Goal: Information Seeking & Learning: Learn about a topic

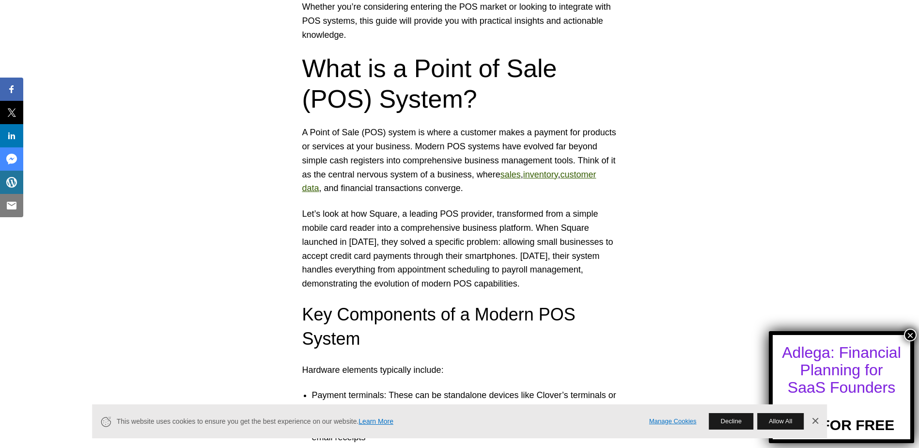
scroll to position [630, 0]
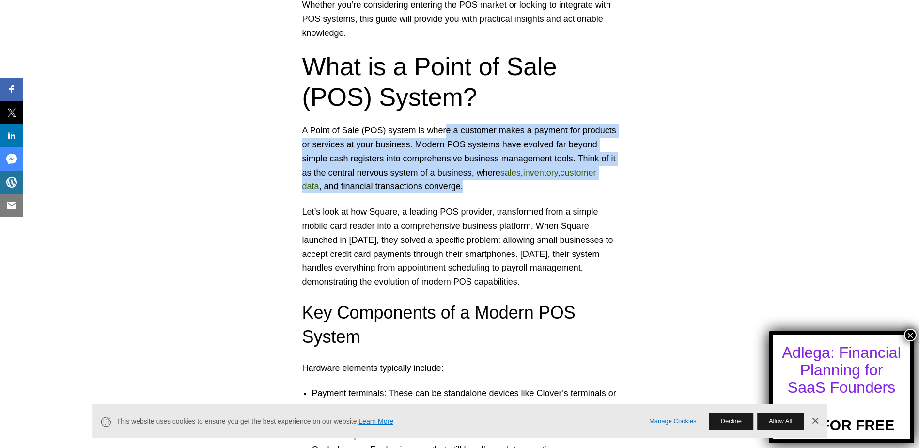
drag, startPoint x: 450, startPoint y: 130, endPoint x: 467, endPoint y: 191, distance: 62.9
click at [467, 191] on p "A Point of Sale (POS) system is where a customer makes a payment for products o…" at bounding box center [459, 159] width 315 height 70
click at [355, 177] on p "A Point of Sale (POS) system is where a customer makes a payment for products o…" at bounding box center [459, 159] width 315 height 70
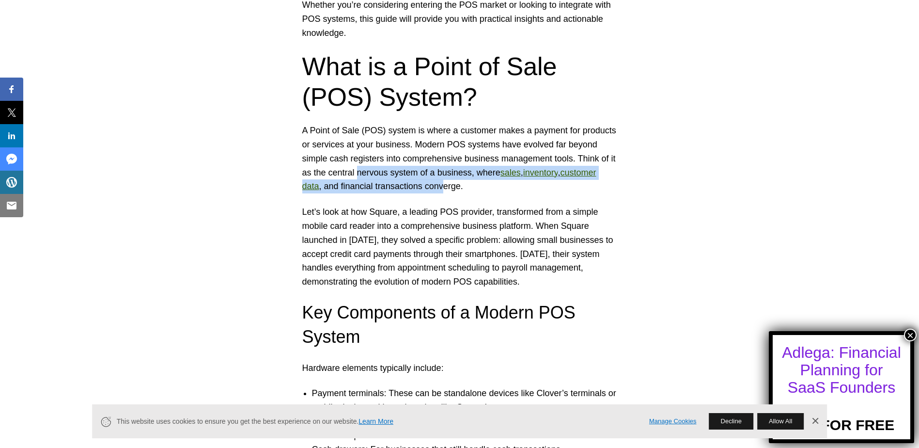
drag, startPoint x: 355, startPoint y: 177, endPoint x: 441, endPoint y: 190, distance: 86.6
click at [441, 190] on p "A Point of Sale (POS) system is where a customer makes a payment for products o…" at bounding box center [459, 159] width 315 height 70
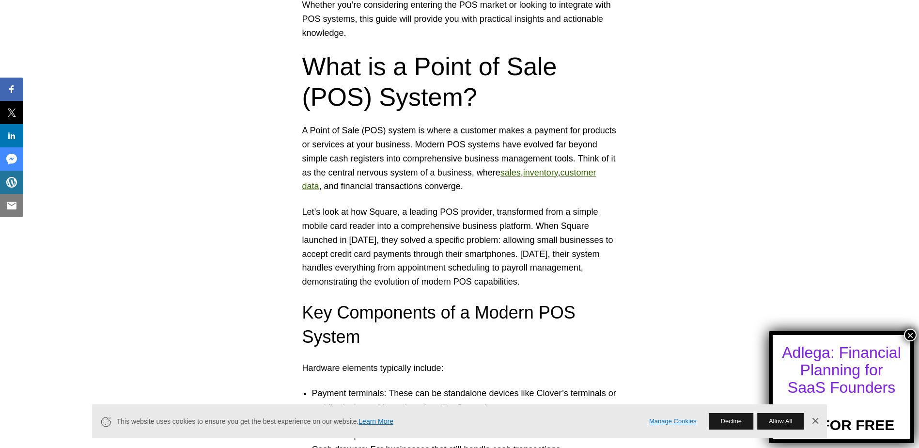
drag, startPoint x: 441, startPoint y: 190, endPoint x: 397, endPoint y: 196, distance: 44.5
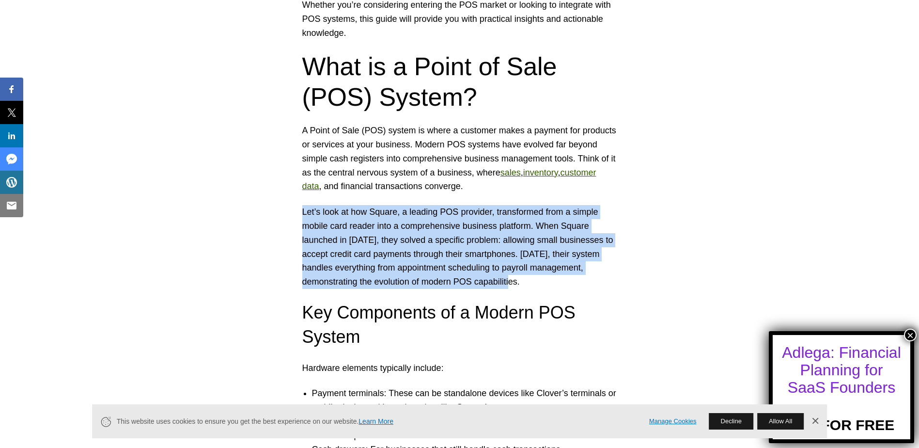
drag, startPoint x: 302, startPoint y: 211, endPoint x: 525, endPoint y: 283, distance: 234.2
click at [525, 283] on p "Let’s look at how Square, a leading POS provider, transformed from a simple mob…" at bounding box center [459, 247] width 315 height 84
click at [377, 251] on p "Let’s look at how Square, a leading POS provider, transformed from a simple mob…" at bounding box center [459, 247] width 315 height 84
drag, startPoint x: 304, startPoint y: 210, endPoint x: 545, endPoint y: 278, distance: 250.9
click at [545, 278] on p "Let’s look at how Square, a leading POS provider, transformed from a simple mob…" at bounding box center [459, 247] width 315 height 84
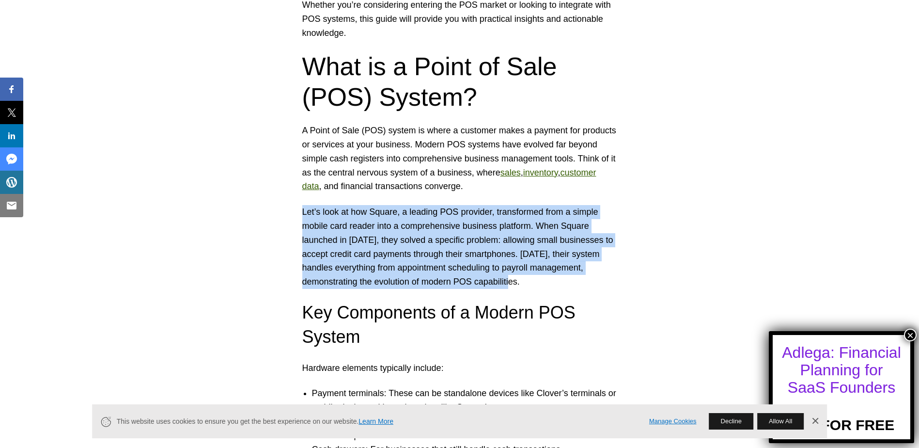
click at [411, 246] on p "Let’s look at how Square, a leading POS provider, transformed from a simple mob…" at bounding box center [459, 247] width 315 height 84
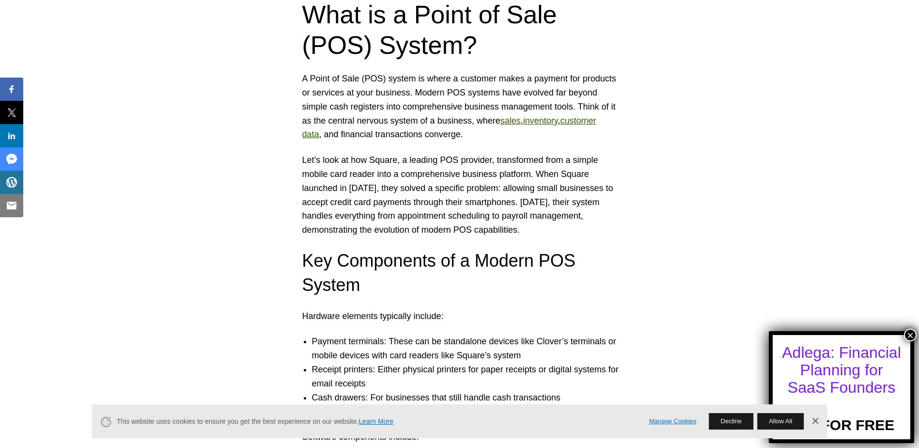
scroll to position [775, 0]
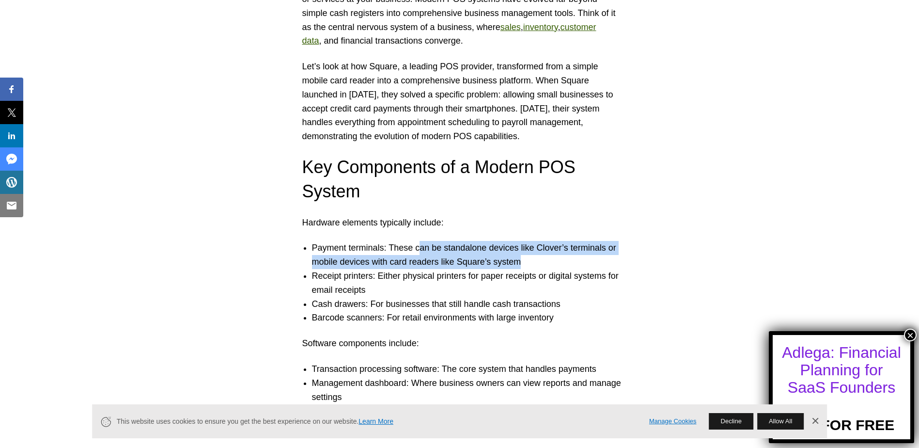
drag, startPoint x: 420, startPoint y: 249, endPoint x: 572, endPoint y: 264, distance: 152.3
click at [572, 264] on li "Payment terminals: These can be standalone devices like Clover’s terminals or m…" at bounding box center [469, 255] width 315 height 28
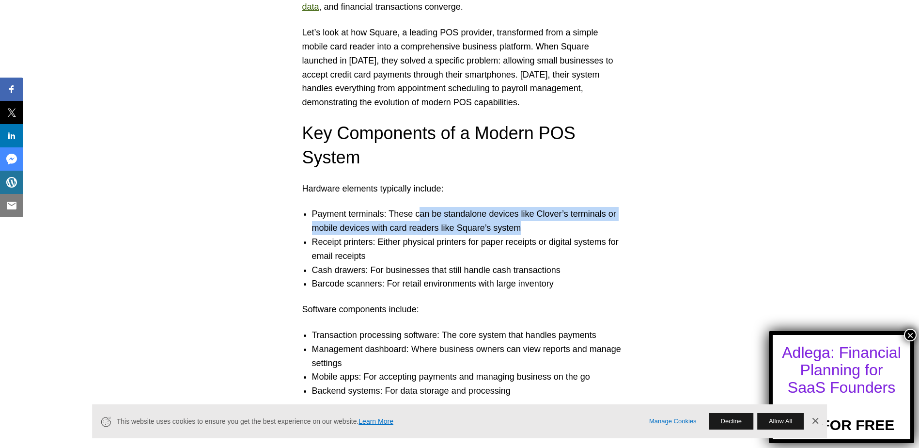
scroll to position [823, 0]
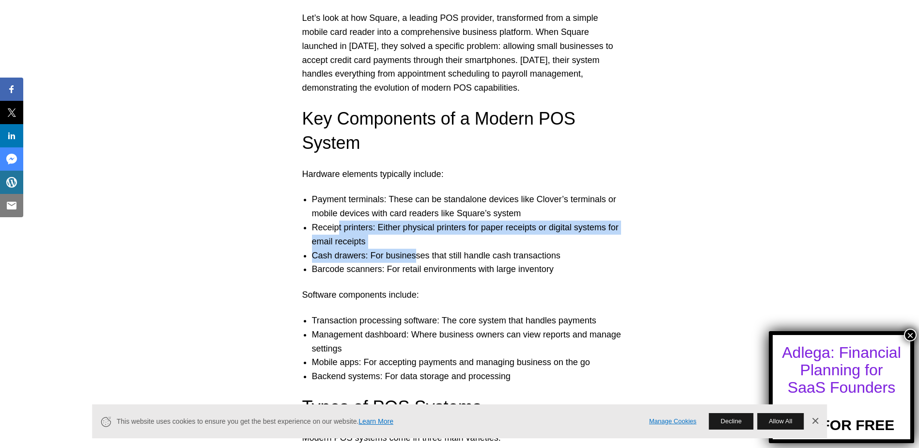
drag, startPoint x: 335, startPoint y: 229, endPoint x: 410, endPoint y: 252, distance: 78.1
click at [410, 252] on ul "Payment terminals: These can be standalone devices like Clover’s terminals or m…" at bounding box center [460, 234] width 334 height 84
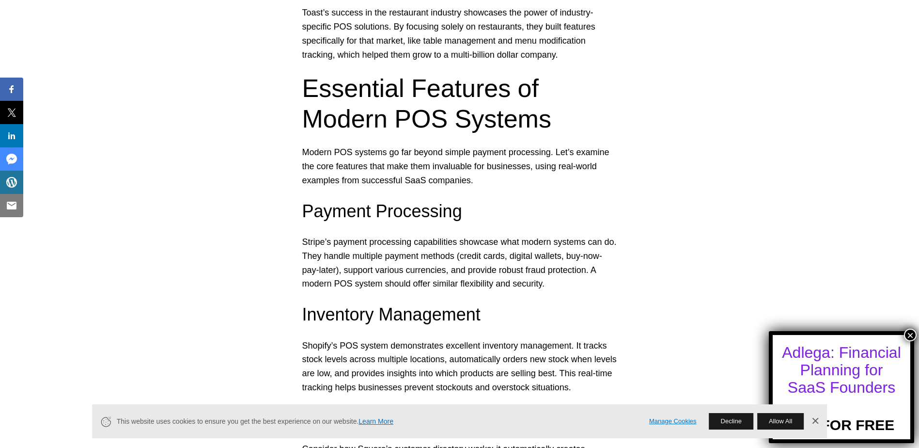
scroll to position [1405, 0]
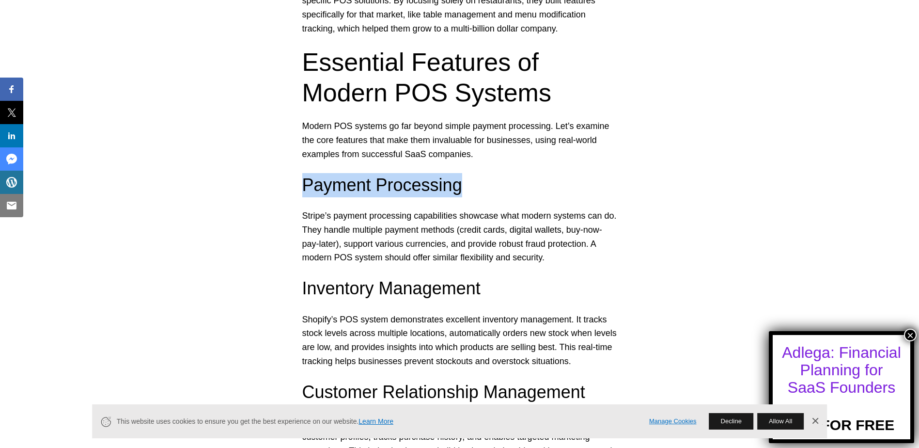
drag, startPoint x: 302, startPoint y: 184, endPoint x: 461, endPoint y: 193, distance: 158.6
click at [461, 193] on h3 "Payment Processing" at bounding box center [459, 185] width 315 height 24
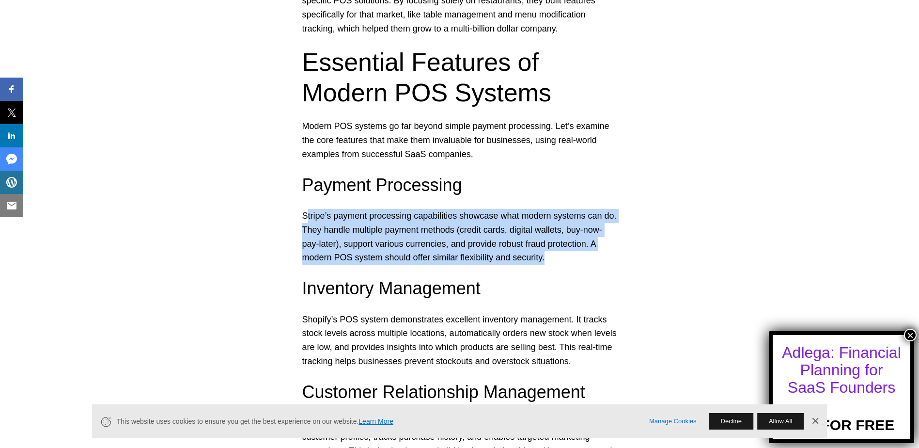
drag, startPoint x: 307, startPoint y: 216, endPoint x: 551, endPoint y: 263, distance: 249.1
click at [551, 263] on p "Stripe’s payment processing capabilities showcase what modern systems can do. T…" at bounding box center [459, 237] width 315 height 56
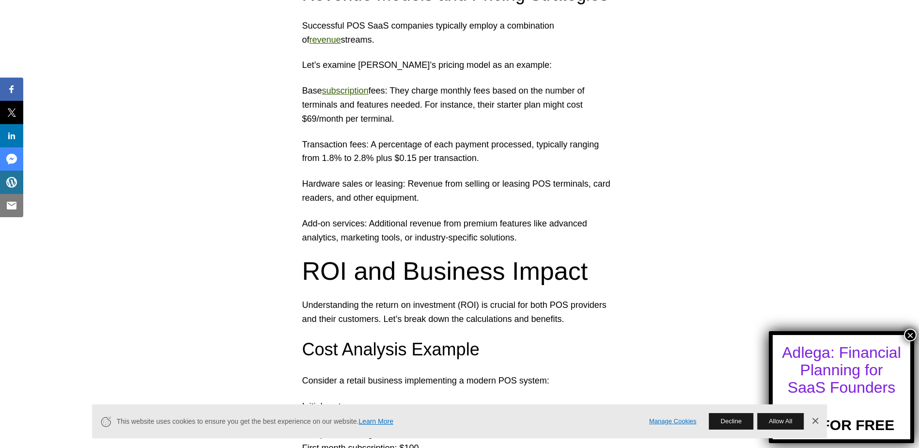
scroll to position [2131, 0]
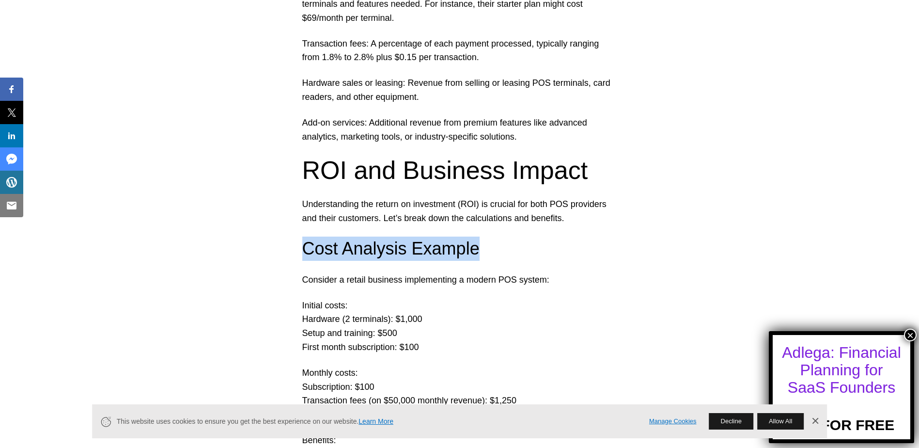
drag, startPoint x: 307, startPoint y: 245, endPoint x: 467, endPoint y: 252, distance: 160.9
click at [467, 252] on h3 "Cost Analysis Example" at bounding box center [459, 248] width 315 height 24
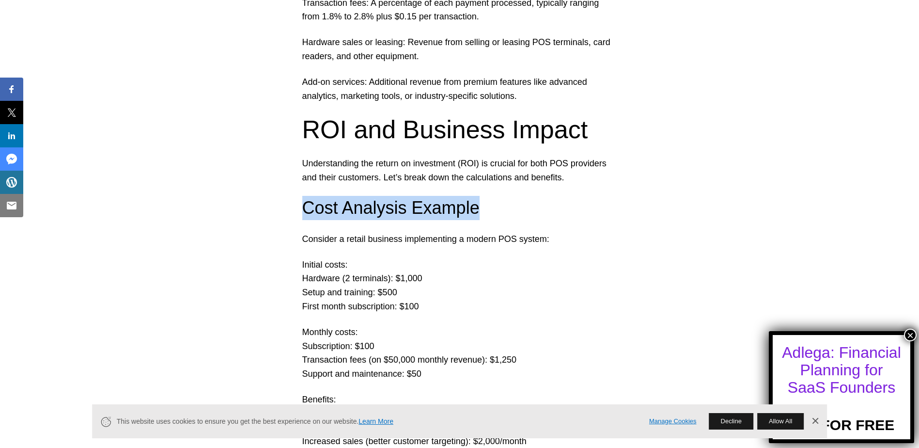
scroll to position [2325, 0]
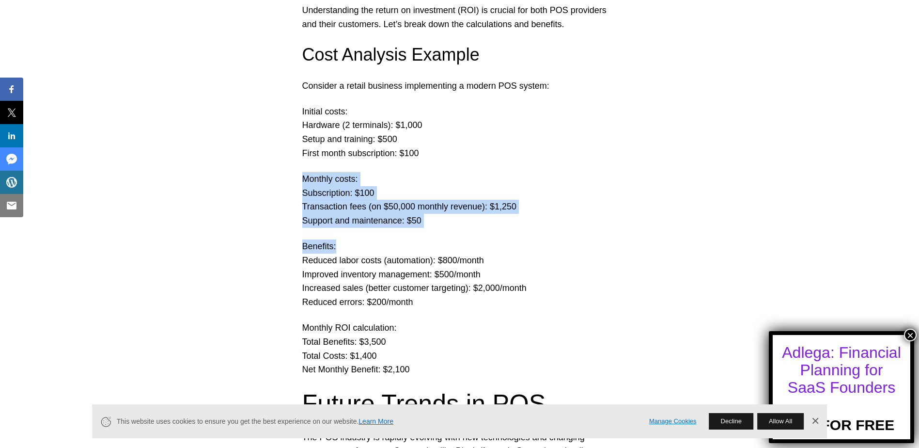
drag, startPoint x: 305, startPoint y: 176, endPoint x: 405, endPoint y: 239, distance: 118.6
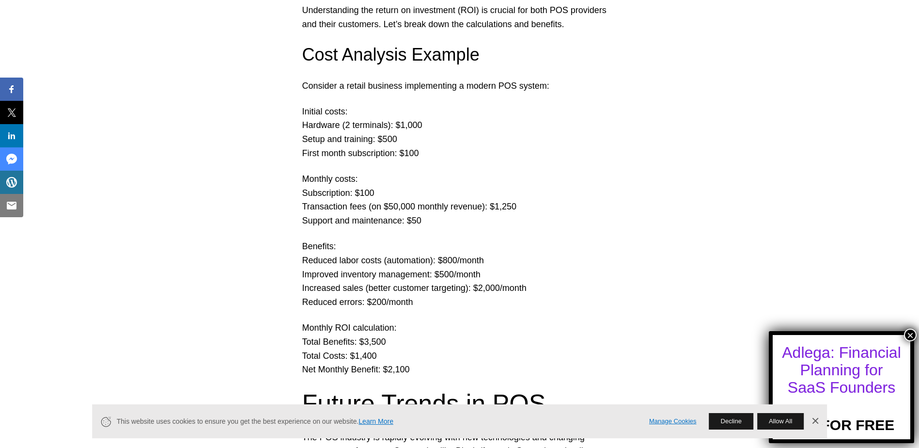
drag, startPoint x: 405, startPoint y: 239, endPoint x: 340, endPoint y: 276, distance: 75.5
click at [340, 276] on p "Benefits: Reduced labor costs (automation): $800/month Improved inventory manag…" at bounding box center [459, 274] width 315 height 70
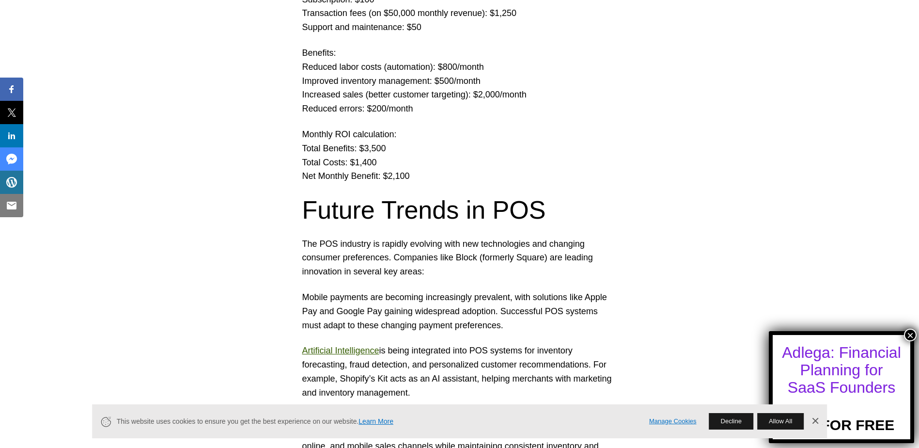
scroll to position [2518, 0]
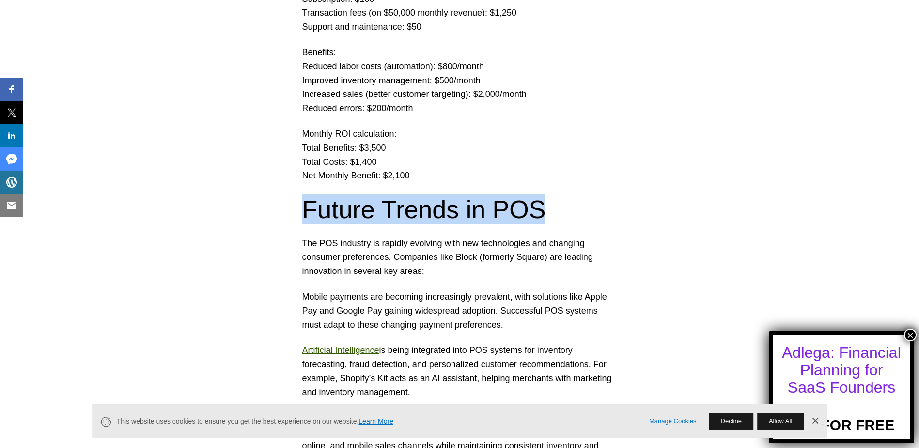
drag, startPoint x: 303, startPoint y: 208, endPoint x: 635, endPoint y: 222, distance: 332.1
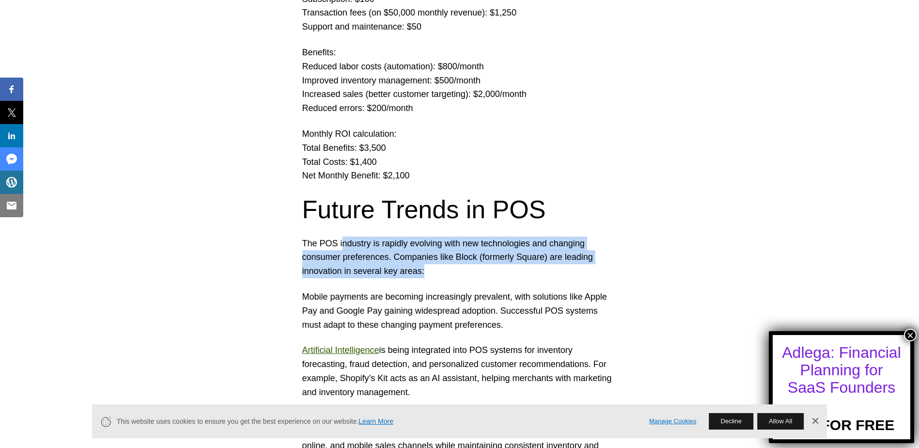
drag, startPoint x: 359, startPoint y: 248, endPoint x: 435, endPoint y: 276, distance: 80.7
click at [435, 276] on p "The POS industry is rapidly evolving with new technologies and changing consume…" at bounding box center [459, 257] width 315 height 42
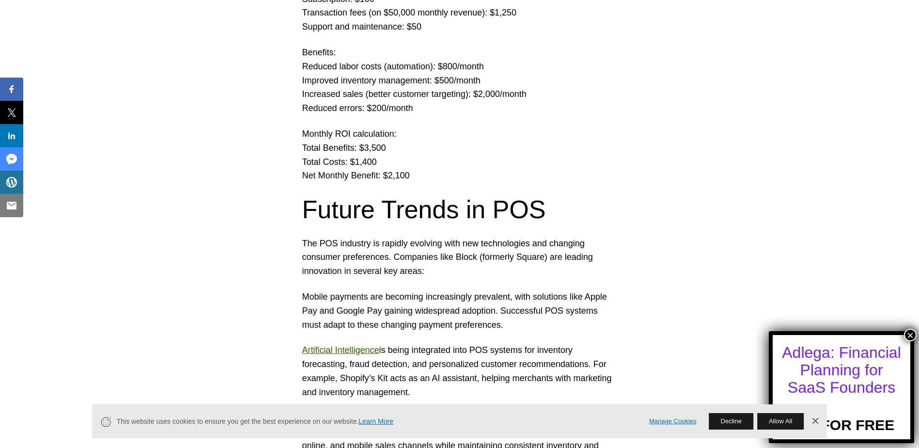
drag, startPoint x: 435, startPoint y: 276, endPoint x: 428, endPoint y: 279, distance: 8.0
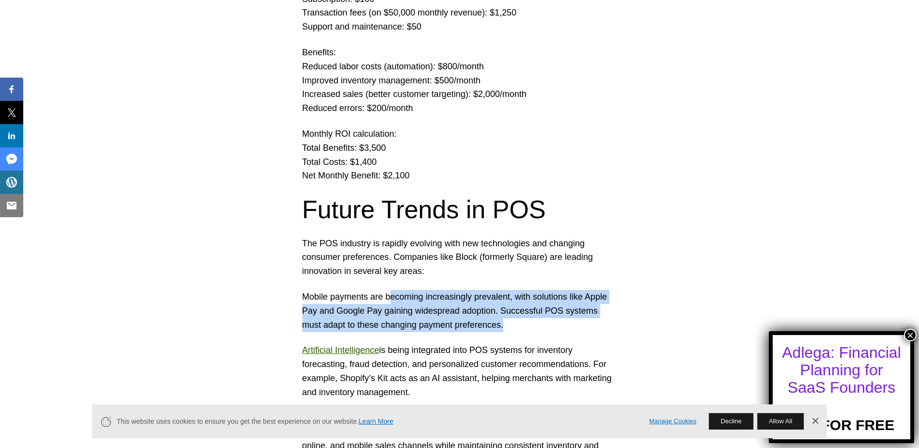
drag, startPoint x: 389, startPoint y: 302, endPoint x: 517, endPoint y: 322, distance: 129.4
click at [517, 322] on p "Mobile payments are becoming increasingly prevalent, with solutions like Apple …" at bounding box center [459, 311] width 315 height 42
click at [400, 316] on p "Mobile payments are becoming increasingly prevalent, with solutions like Apple …" at bounding box center [459, 311] width 315 height 42
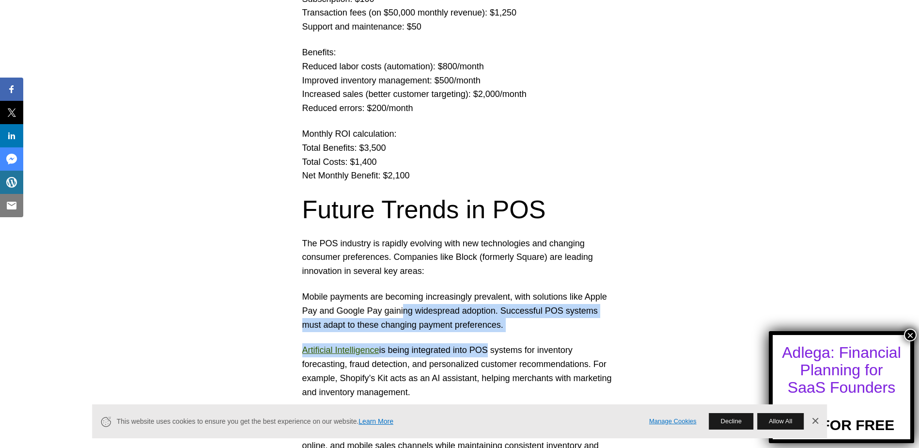
drag, startPoint x: 416, startPoint y: 313, endPoint x: 483, endPoint y: 331, distance: 70.1
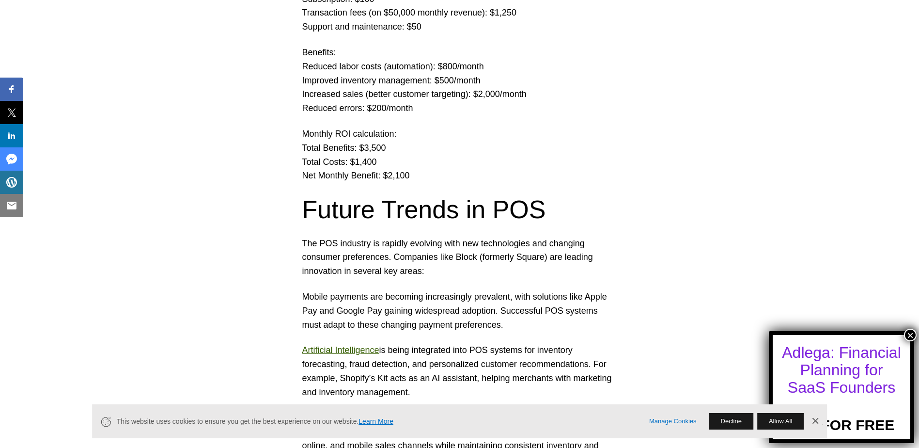
drag, startPoint x: 483, startPoint y: 331, endPoint x: 413, endPoint y: 282, distance: 85.6
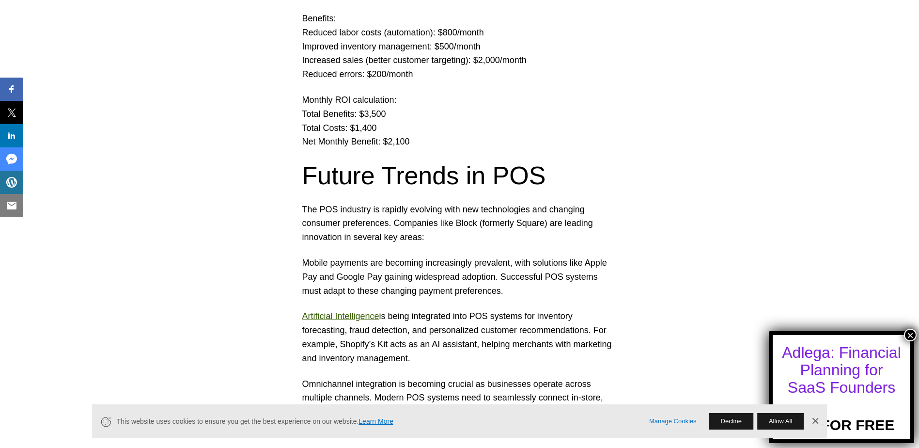
scroll to position [2615, 0]
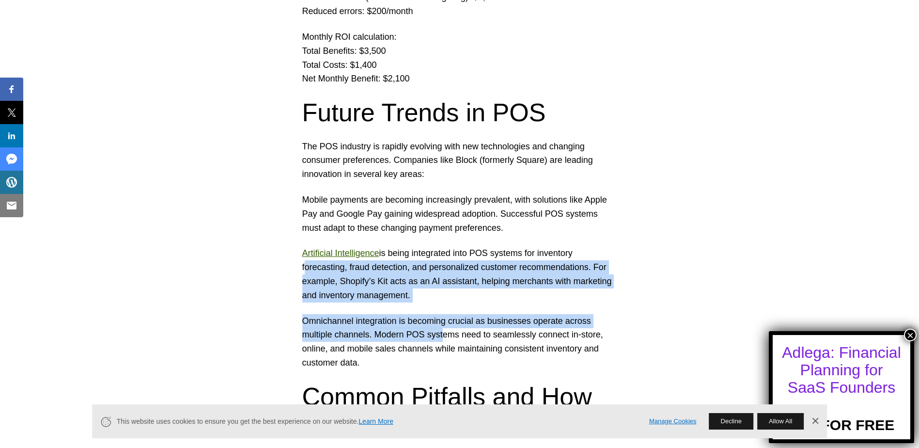
drag, startPoint x: 300, startPoint y: 268, endPoint x: 442, endPoint y: 334, distance: 156.0
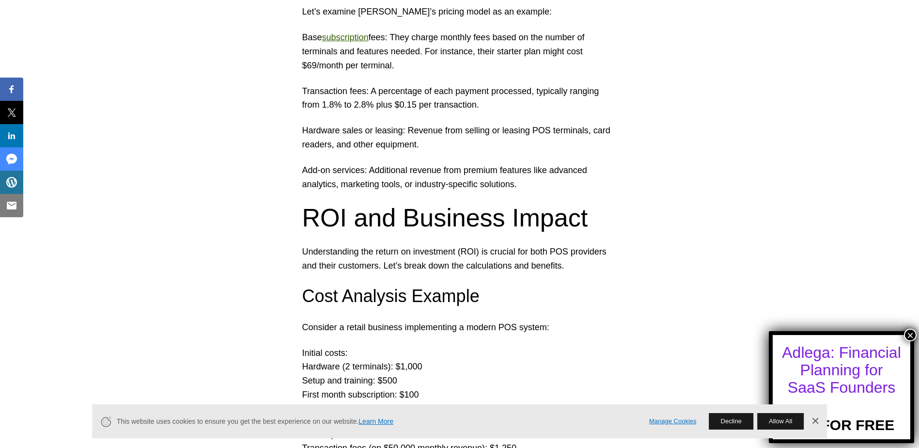
scroll to position [1883, 0]
